Goal: Transaction & Acquisition: Purchase product/service

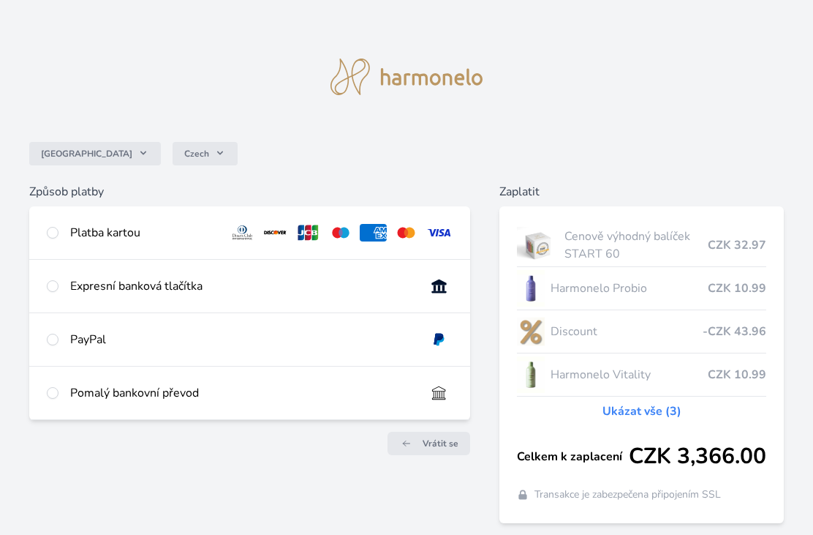
click at [53, 227] on input "radio" at bounding box center [53, 233] width 12 height 12
radio input "true"
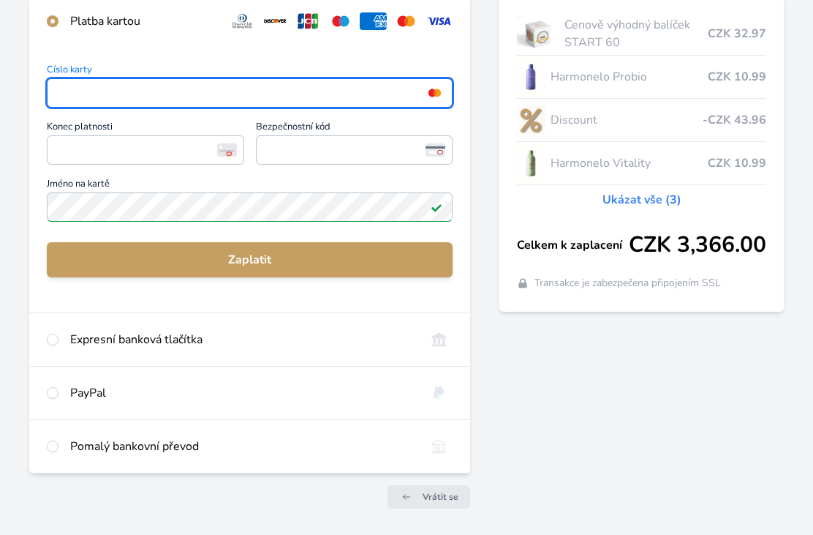
scroll to position [208, 0]
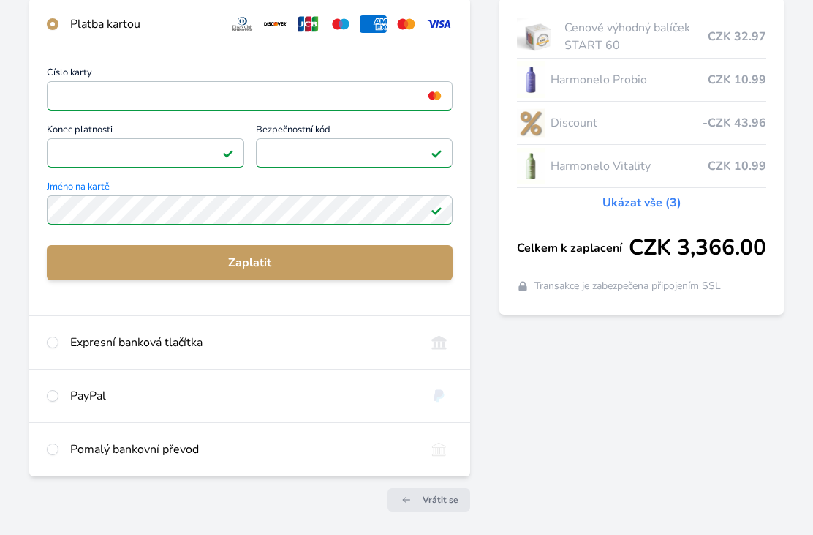
click at [305, 254] on span "Zaplatit" at bounding box center [250, 263] width 382 height 18
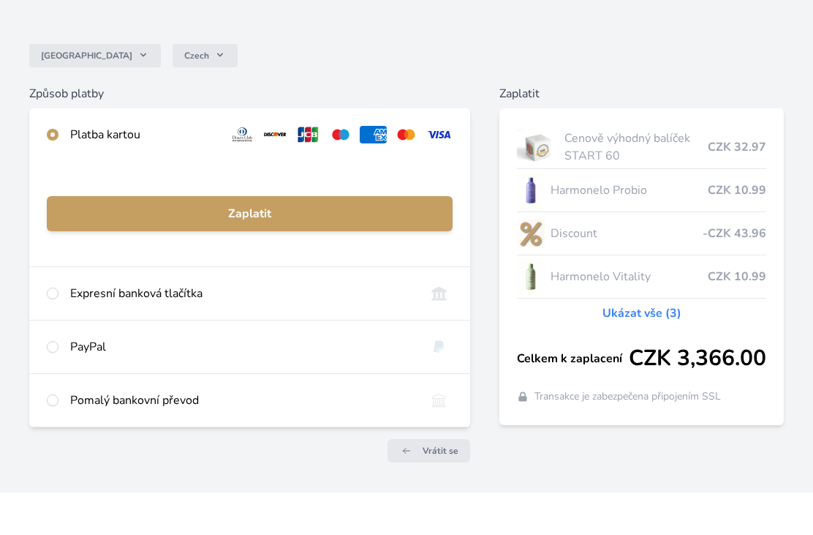
scroll to position [102, 0]
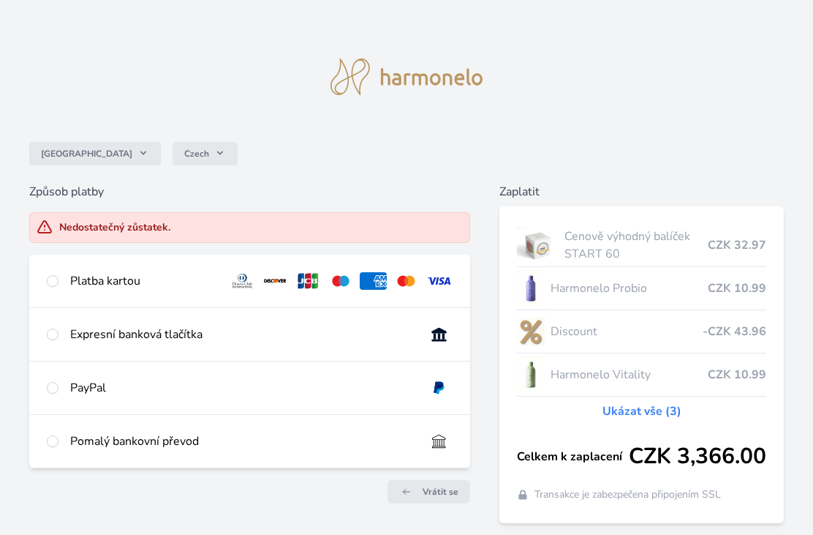
click at [58, 275] on div at bounding box center [53, 281] width 12 height 18
radio input "true"
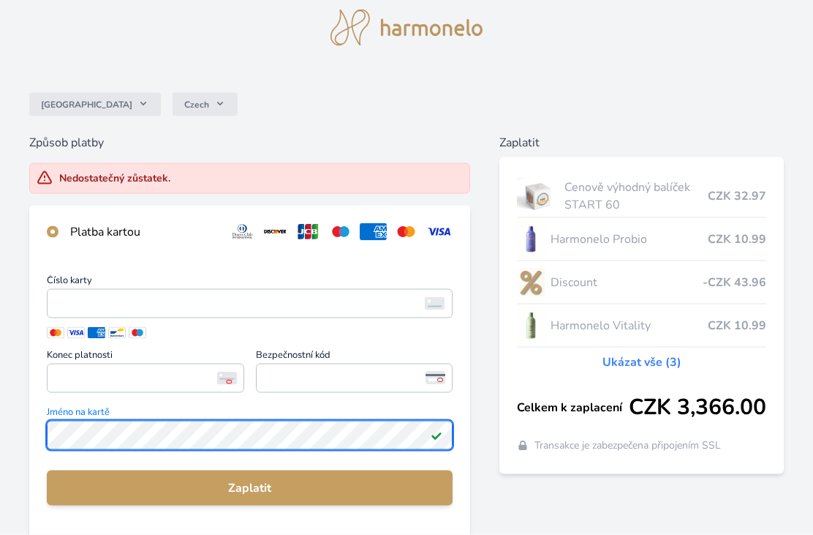
scroll to position [88, 0]
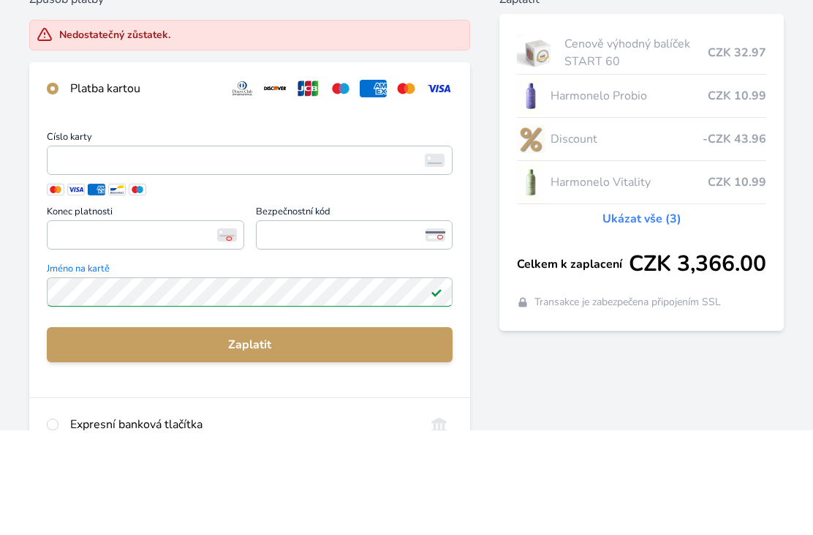
click at [73, 250] on span "<p>Your browser does not support iframes.</p>" at bounding box center [250, 264] width 406 height 29
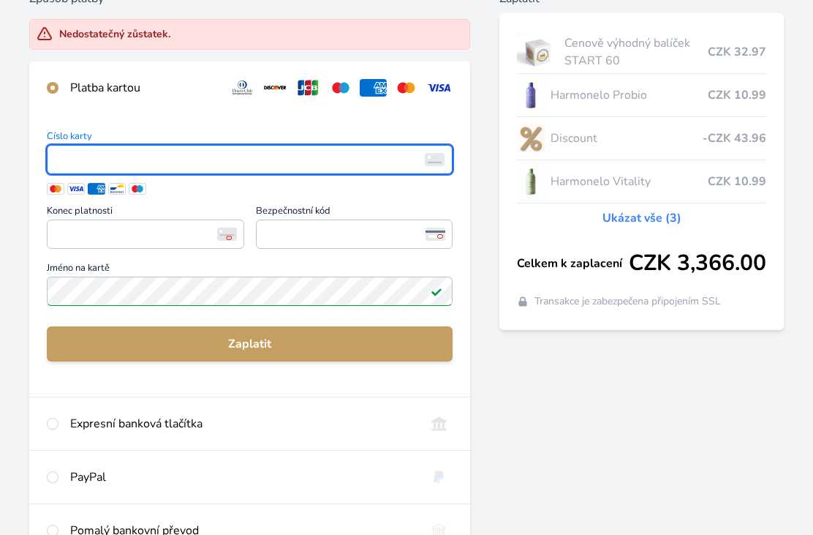
scroll to position [192, 0]
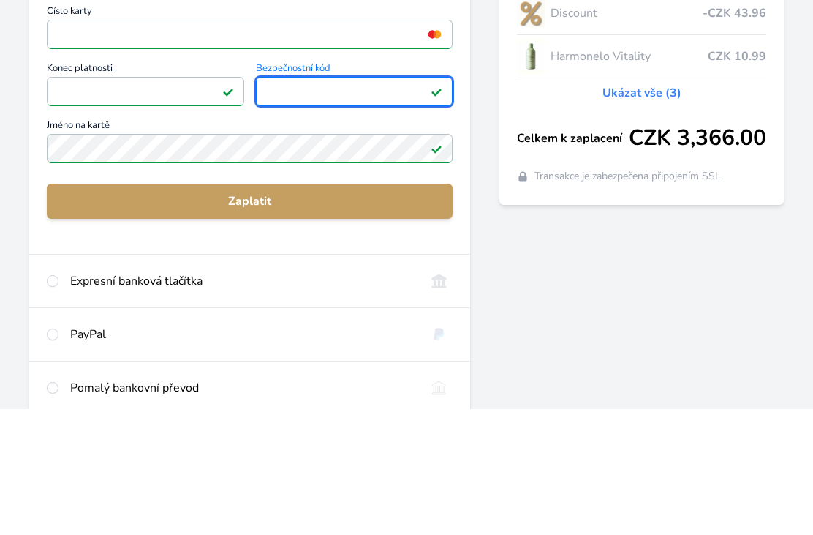
click at [268, 318] on span "Zaplatit" at bounding box center [250, 327] width 382 height 18
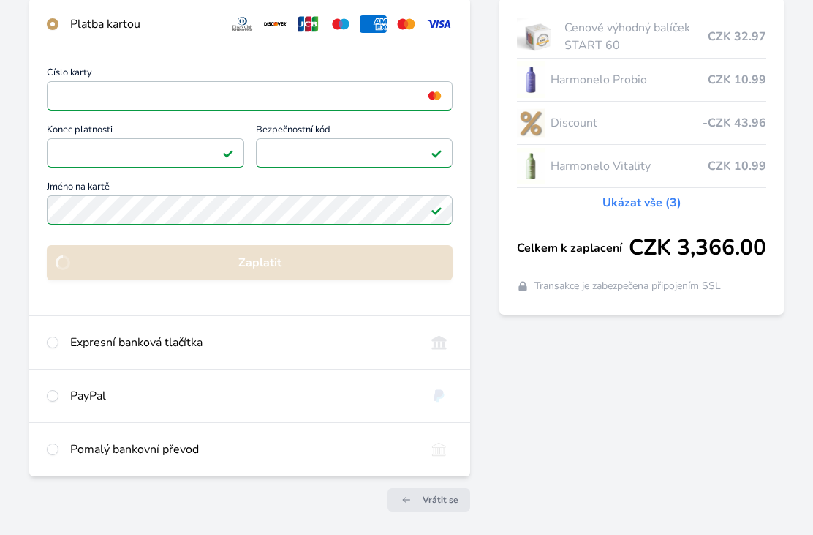
scroll to position [55, 0]
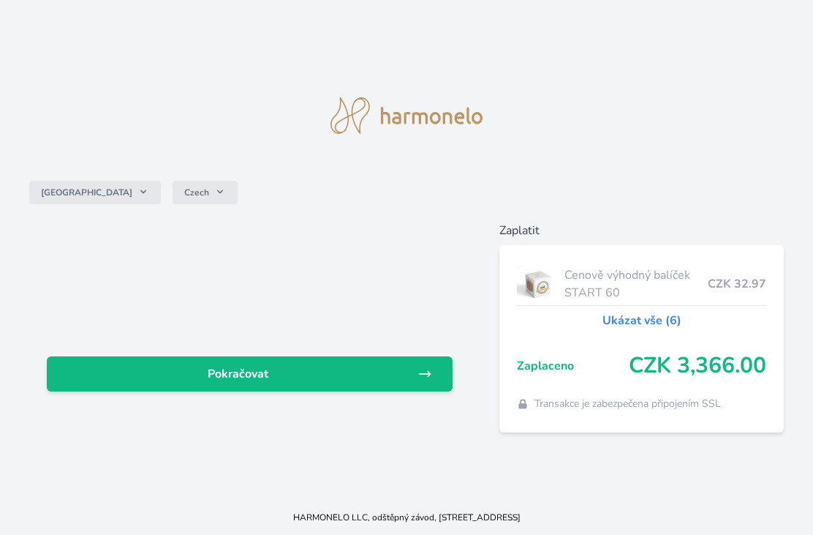
click at [251, 382] on span "Pokračovat" at bounding box center [238, 374] width 359 height 18
